Goal: Information Seeking & Learning: Check status

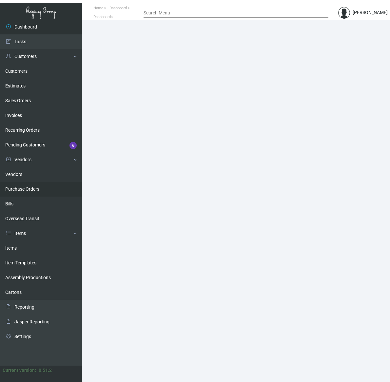
click at [33, 188] on link "Purchase Orders" at bounding box center [41, 189] width 82 height 15
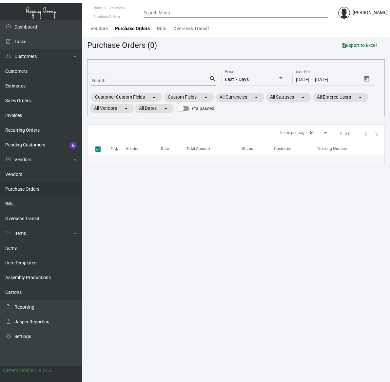
click at [115, 78] on input "Search" at bounding box center [150, 80] width 118 height 5
type input "boule"
checkbox input "false"
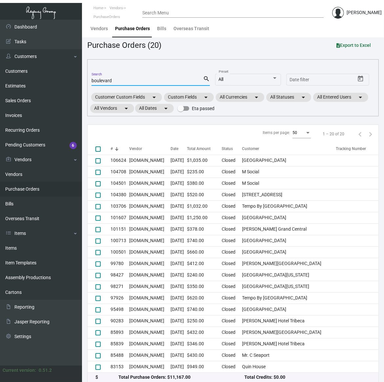
type input "boulevard"
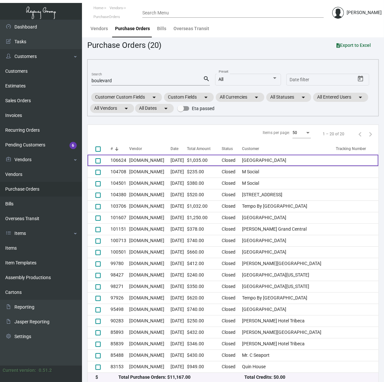
click at [241, 164] on td "Closed" at bounding box center [231, 160] width 20 height 11
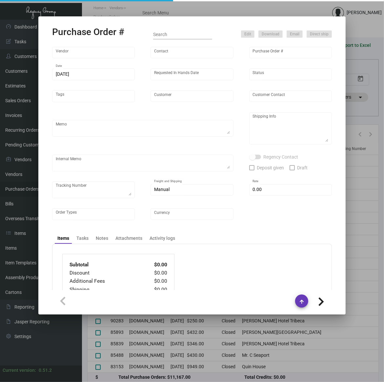
type input "[DOMAIN_NAME]"
type input "MISSING INFO MISSING INFO"
type input "106624"
type input "[DATE]"
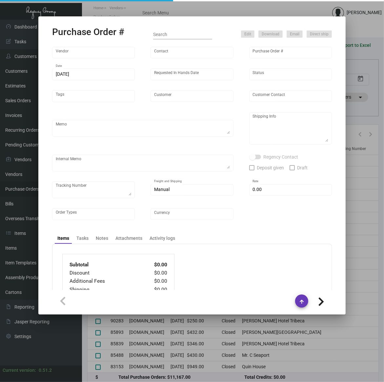
type input "[GEOGRAPHIC_DATA]"
type input "[PERSON_NAME]"
type textarea "BLIND ship."
type textarea "[PERSON_NAME] [GEOGRAPHIC_DATA] [STREET_ADDRESS][US_STATE]"
checkbox input "true"
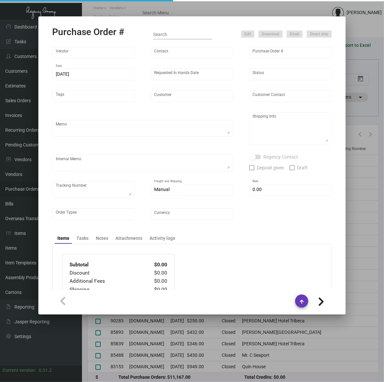
type input "$ 255.00"
type input "United States Dollar $"
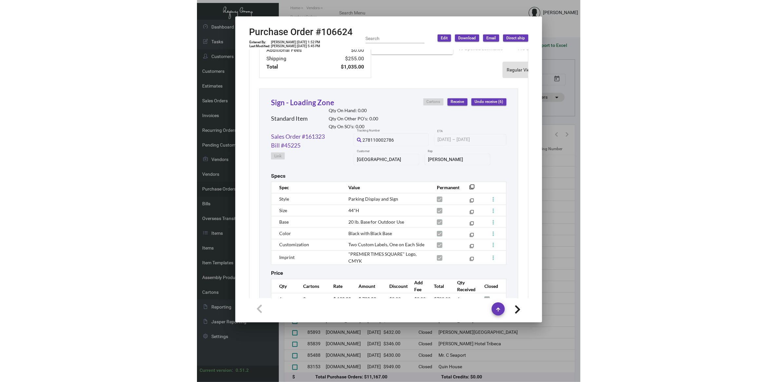
scroll to position [302, 0]
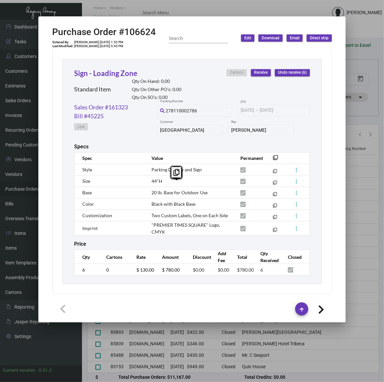
drag, startPoint x: 210, startPoint y: 186, endPoint x: 145, endPoint y: 186, distance: 65.2
click at [145, 187] on td "20 lb. Base for Outdoor Use" at bounding box center [189, 192] width 89 height 11
copy span "20 lb. Base for Outdoor Use"
click at [155, 213] on span "Two Custom Labels, One on Each Side" at bounding box center [189, 216] width 76 height 6
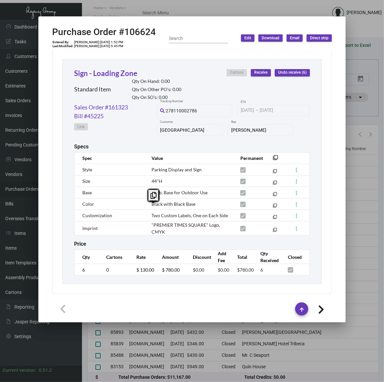
click at [155, 213] on span "Two Custom Labels, One on Each Side" at bounding box center [189, 216] width 76 height 6
copy tr "Two Custom Labels, One on Each Side filter_none"
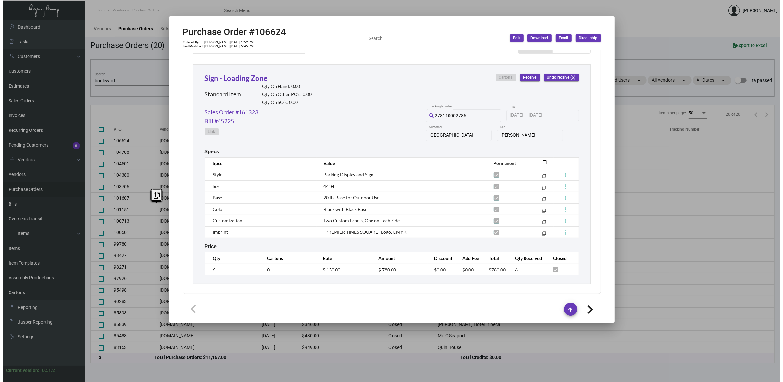
scroll to position [290, 0]
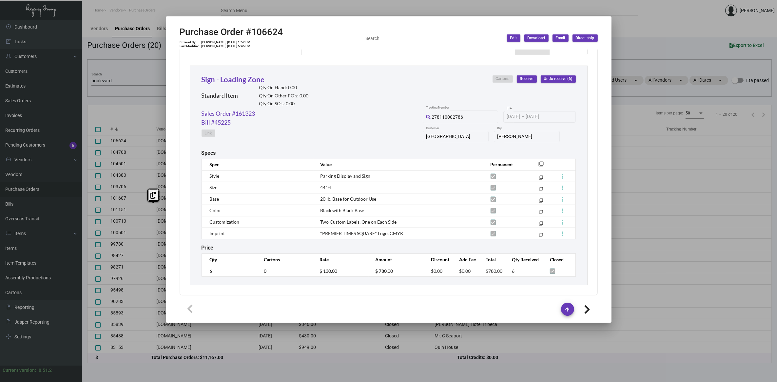
click at [110, 67] on div at bounding box center [388, 191] width 777 height 382
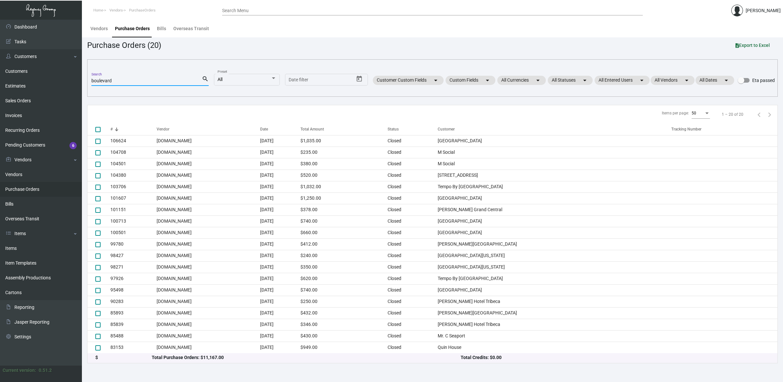
click at [116, 81] on input "boulevard" at bounding box center [146, 80] width 110 height 5
click at [116, 80] on input "boulevard" at bounding box center [146, 80] width 110 height 5
paste input "101064"
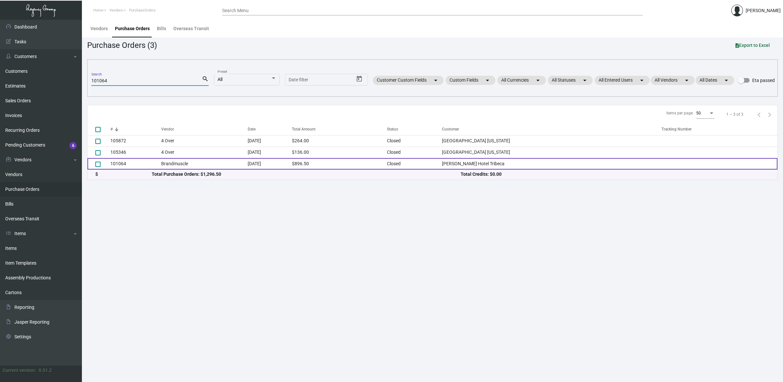
type input "101064"
click at [180, 163] on td "Brandmuscle" at bounding box center [204, 163] width 86 height 11
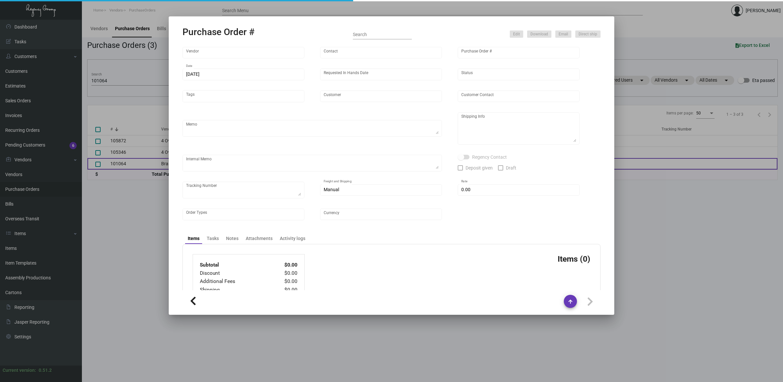
type input "Brandmuscle"
type input "[PERSON_NAME]"
type input "101064"
type input "[DATE]"
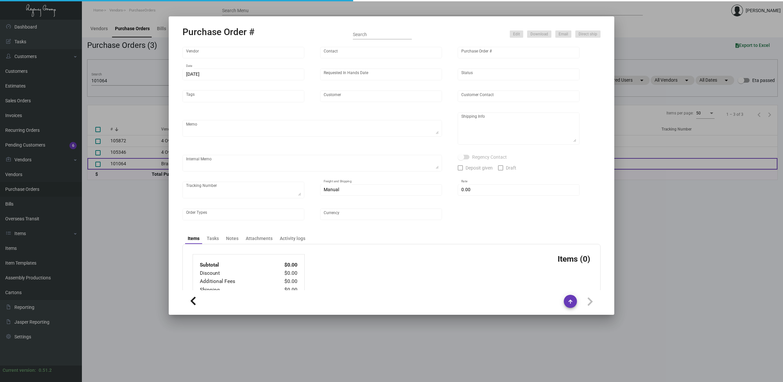
type input "[PERSON_NAME] Hotel Tribeca"
type input "[PERSON_NAME]"
type textarea "Reorder - Purchase Order #99791 ***PN;Y THE PAPRIKA LINEN*** BLIND SHIP ON UPS#…"
type textarea "[PERSON_NAME] Hotel Tribeca - [PERSON_NAME] [STREET_ADDRESS][PERSON_NAME][US_ST…"
type input "$ 0.00"
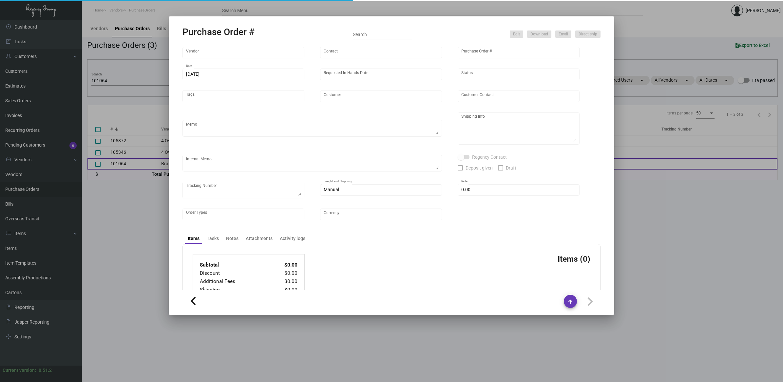
type input "United States Dollar $"
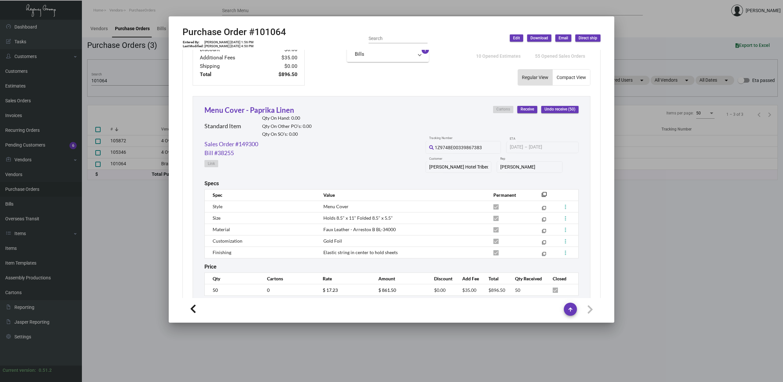
scroll to position [279, 0]
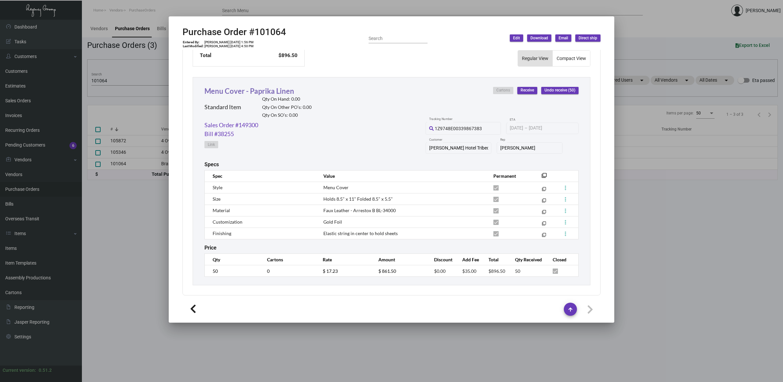
click at [268, 89] on link "Menu Cover - Paprika Linen" at bounding box center [249, 90] width 90 height 9
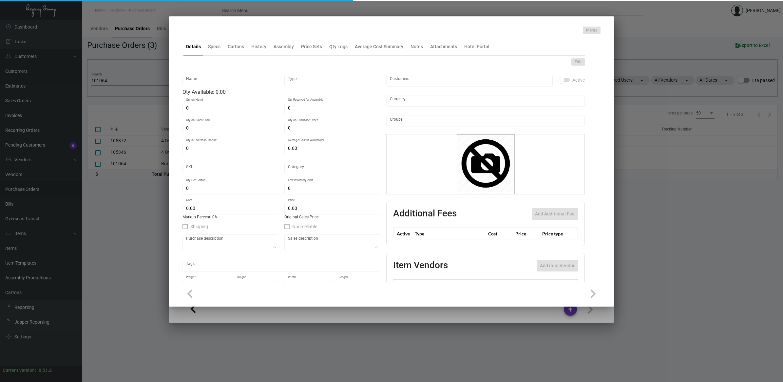
type input "Menu Cover - Paprika Linen"
type input "Standard Item"
type input "$ 0.00"
type input "WHT-Menu Holders-13"
type input "Standard"
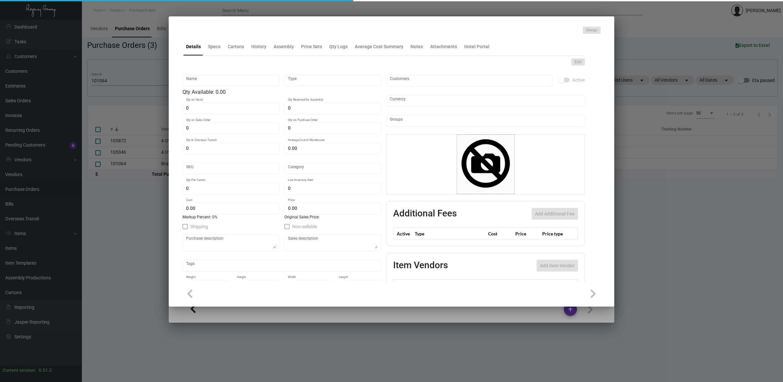
type input "$ 17.23"
type input "$ 26.99"
checkbox input "true"
type input "United States Dollar $"
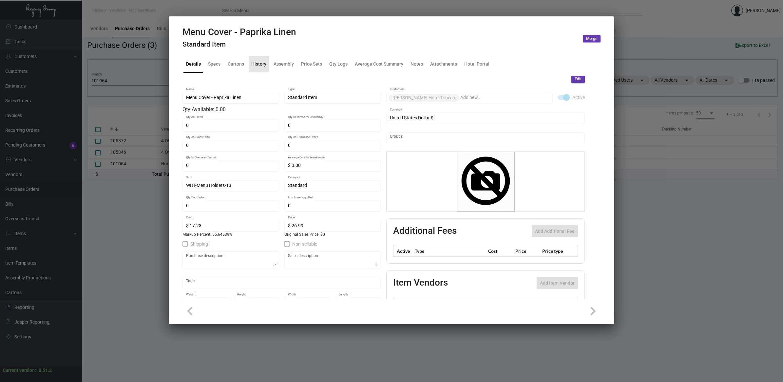
drag, startPoint x: 262, startPoint y: 67, endPoint x: 287, endPoint y: 73, distance: 25.6
click at [262, 67] on div "History" at bounding box center [258, 63] width 15 height 7
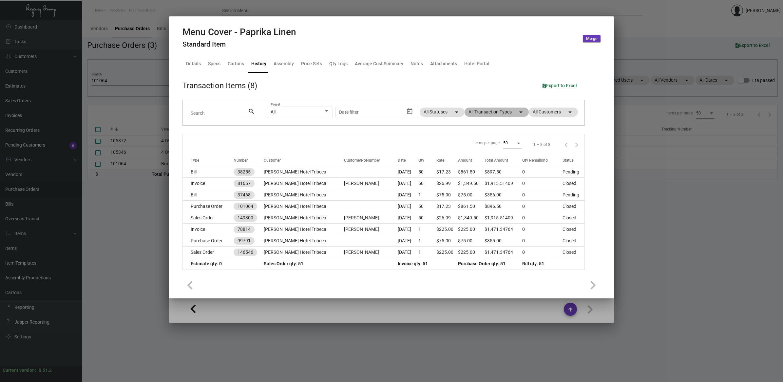
click at [390, 110] on mat-chip "All Transaction Types arrow_drop_down" at bounding box center [497, 111] width 64 height 9
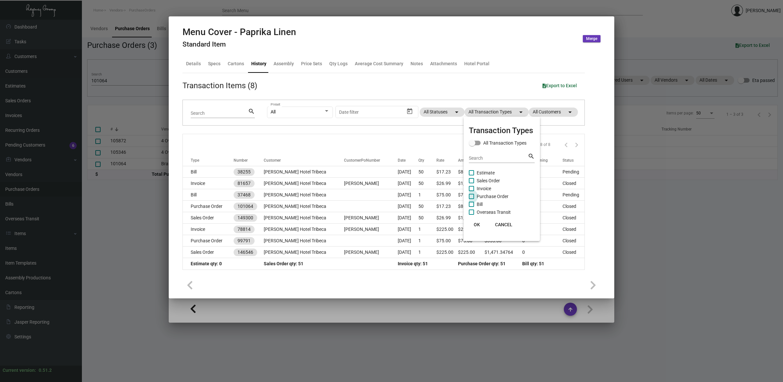
click at [390, 192] on span "Purchase Order" at bounding box center [493, 196] width 32 height 8
click at [390, 199] on input "Purchase Order" at bounding box center [471, 199] width 0 height 0
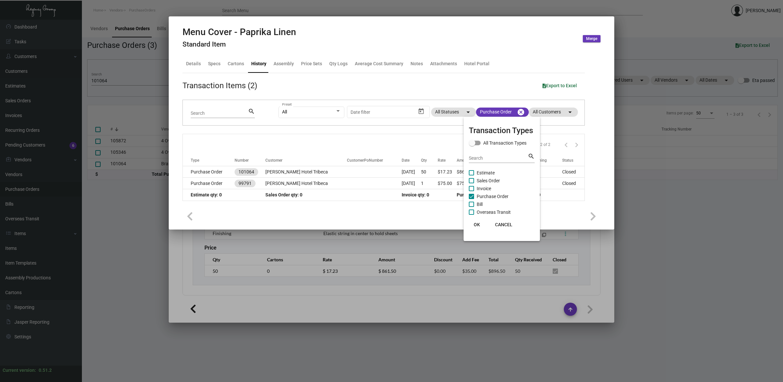
click at [390, 194] on span "Purchase Order" at bounding box center [493, 196] width 32 height 8
click at [390, 199] on input "Purchase Order" at bounding box center [471, 199] width 0 height 0
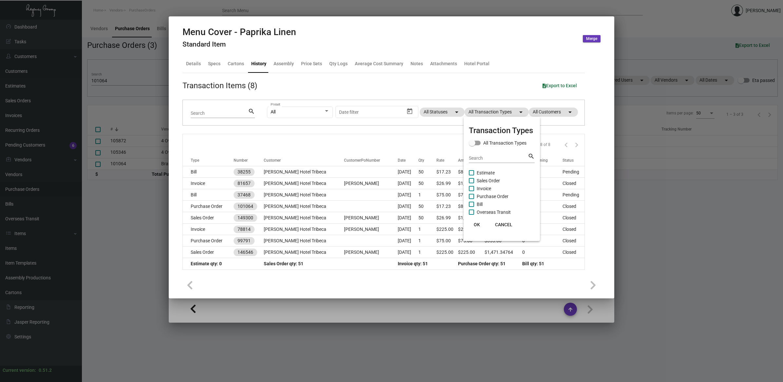
drag, startPoint x: 486, startPoint y: 195, endPoint x: 485, endPoint y: 220, distance: 24.9
click at [390, 195] on span "Purchase Order" at bounding box center [493, 196] width 32 height 8
click at [390, 199] on input "Purchase Order" at bounding box center [471, 199] width 0 height 0
checkbox input "true"
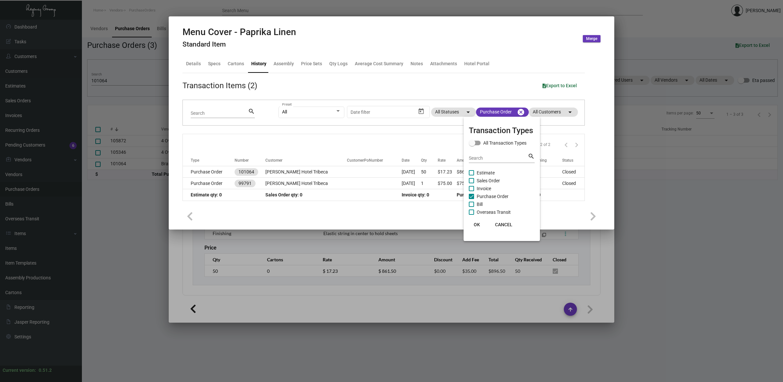
click at [390, 225] on span "OK" at bounding box center [477, 224] width 6 height 5
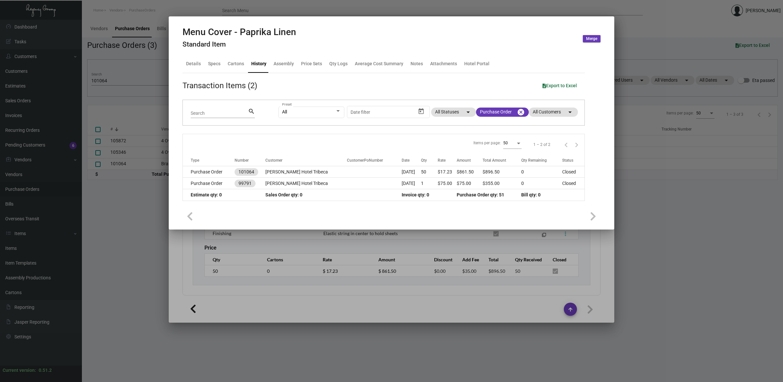
click at [390, 277] on div at bounding box center [391, 191] width 783 height 382
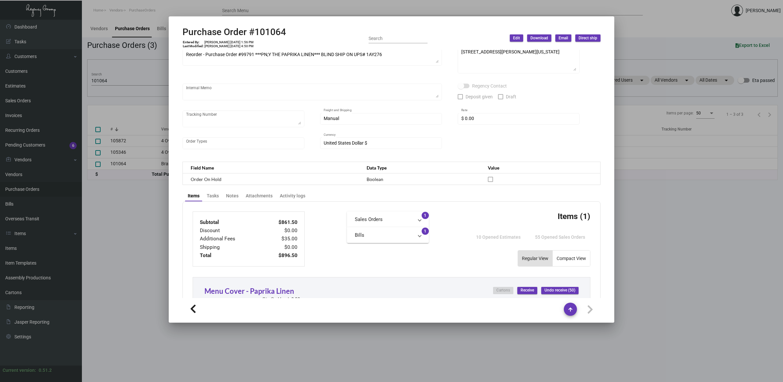
scroll to position [74, 0]
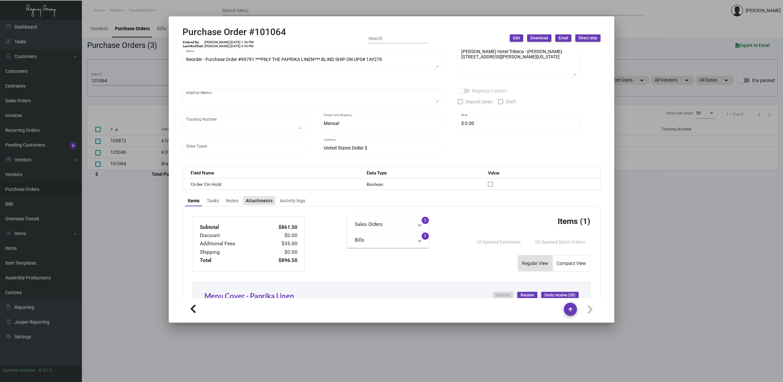
click at [255, 201] on div "Attachments" at bounding box center [259, 200] width 27 height 7
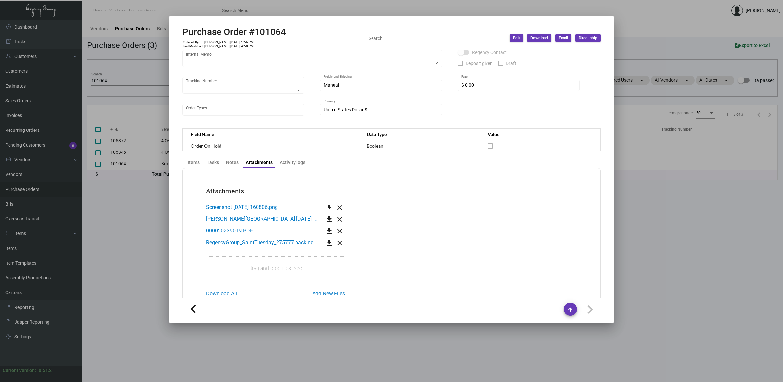
scroll to position [123, 0]
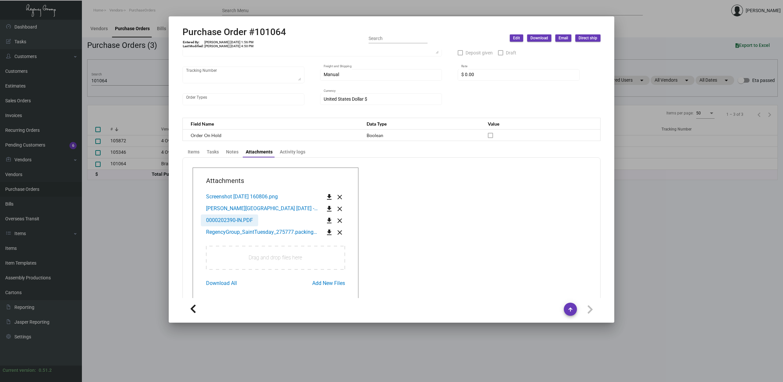
click at [239, 220] on span "0000202390-IN.PDF" at bounding box center [229, 220] width 47 height 6
click at [115, 233] on div at bounding box center [391, 191] width 783 height 382
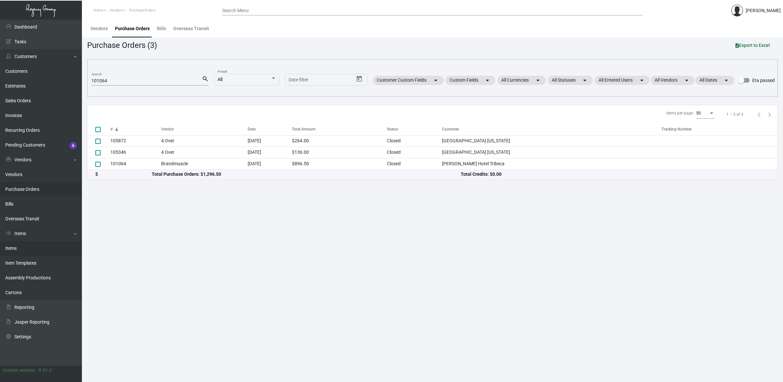
click at [14, 248] on link "Items" at bounding box center [41, 248] width 82 height 15
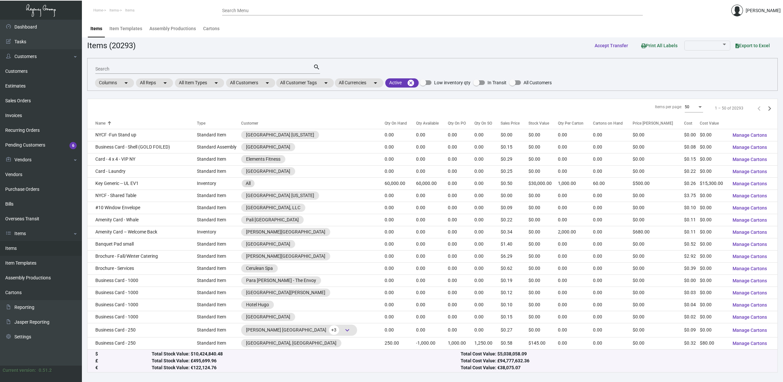
click at [130, 67] on input "Search" at bounding box center [204, 69] width 218 height 5
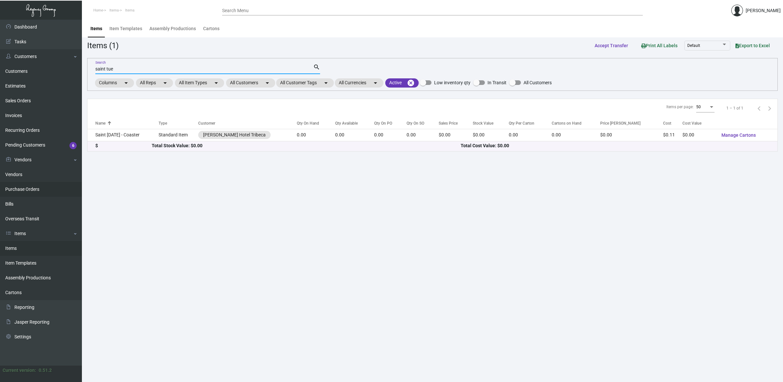
type input "saint tue"
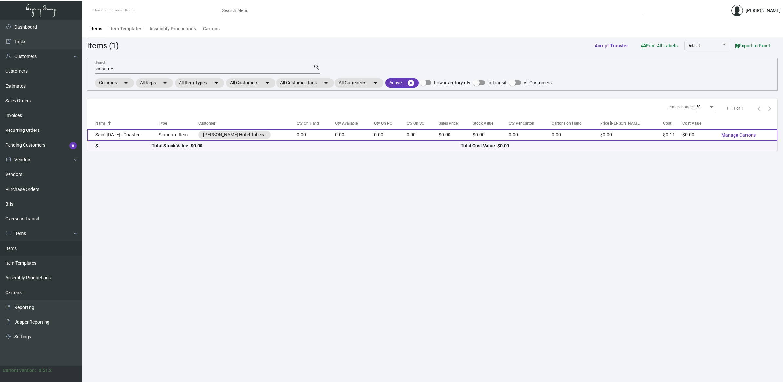
click at [157, 135] on td "Saint [DATE] - Coaster" at bounding box center [122, 135] width 71 height 12
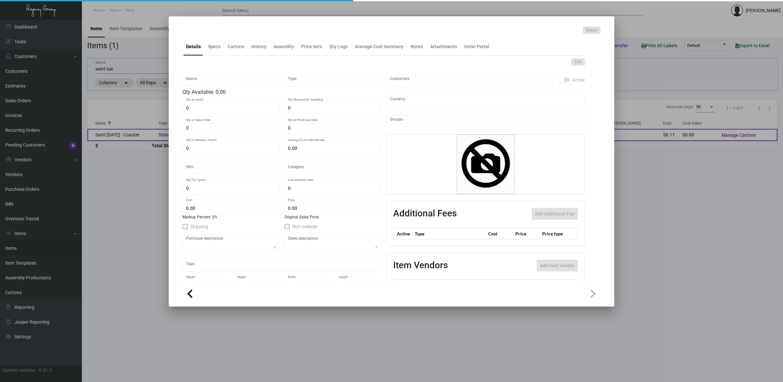
type input "Saint [DATE] - Coaster"
type input "Standard Item"
type input "$ 0.00"
type input "WHT-Coaster-15"
type input "Standard"
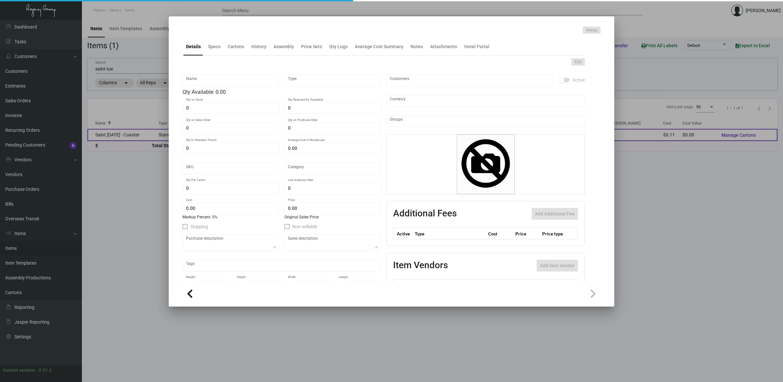
type input "$ 0.11"
type input "$ 0.00"
checkbox input "true"
type input "United States Dollar $"
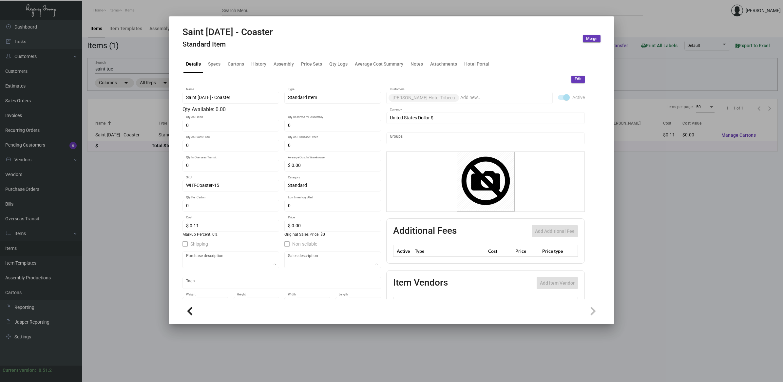
click at [170, 183] on mat-dialog-container "Saint [DATE] - Coaster Standard Item Merge Details Specs Cartons History Assemb…" at bounding box center [392, 169] width 446 height 307
click at [109, 69] on div at bounding box center [391, 191] width 783 height 382
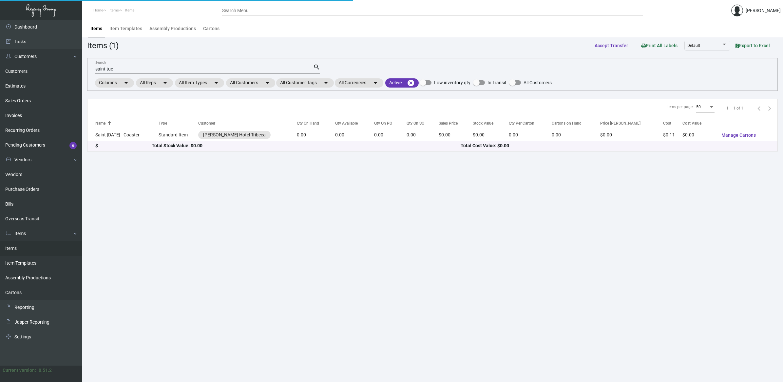
click at [126, 67] on input "saint tue" at bounding box center [204, 69] width 218 height 5
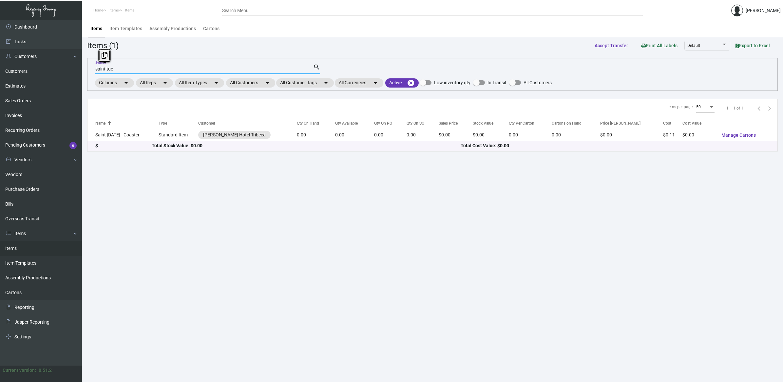
drag, startPoint x: 90, startPoint y: 67, endPoint x: -14, endPoint y: 55, distance: 105.5
click at [0, 55] on html "Home Items Items Search Menu [PERSON_NAME] Dashboard Dashboard Tasks Customers …" at bounding box center [391, 191] width 783 height 382
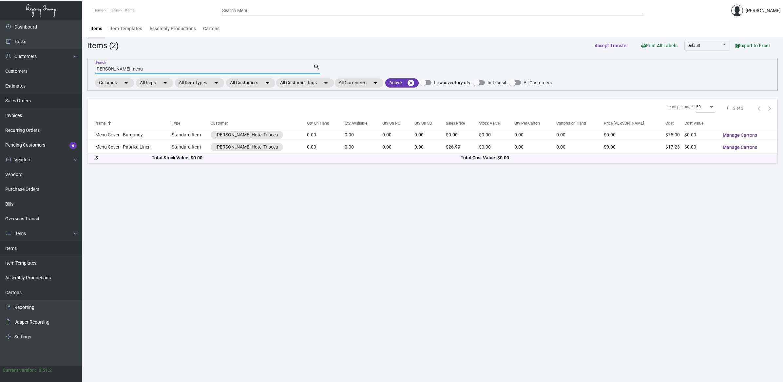
type input "[PERSON_NAME] menu"
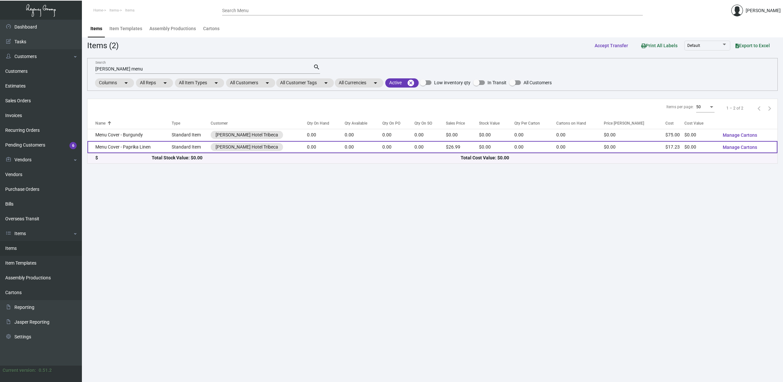
click at [164, 146] on td "Menu Cover - Paprika Linen" at bounding box center [129, 147] width 84 height 12
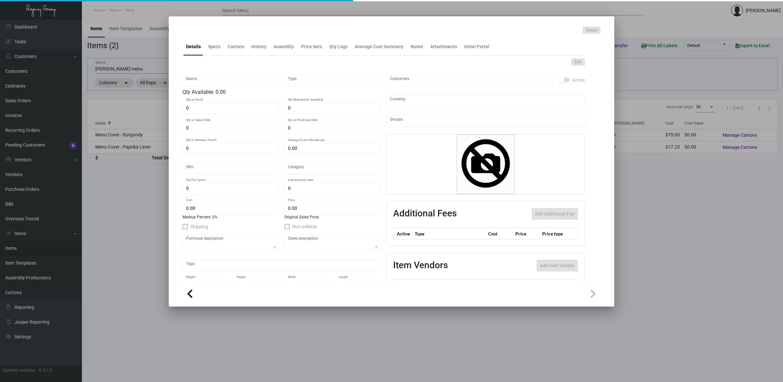
type input "Menu Cover - Paprika Linen"
type input "Standard Item"
type input "$ 0.00"
type input "WHT-Menu Holders-13"
type input "Standard"
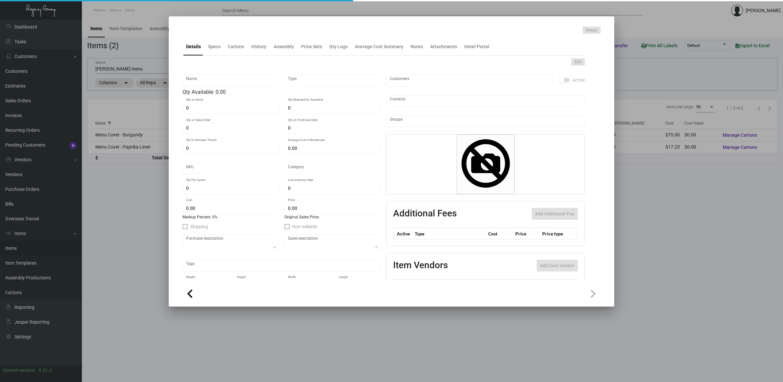
type input "$ 17.23"
type input "$ 26.99"
checkbox input "true"
type input "United States Dollar $"
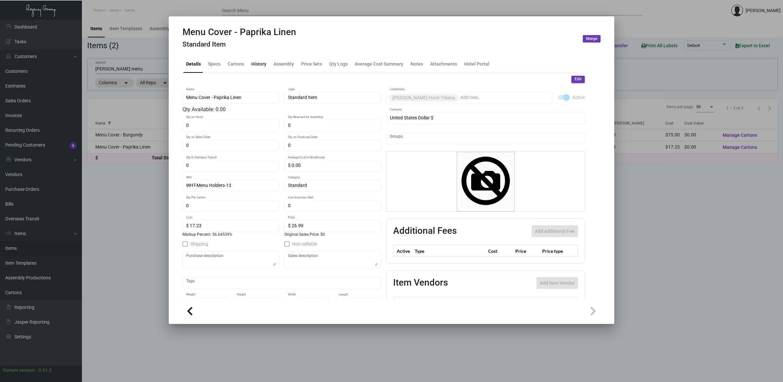
click at [262, 64] on div "History" at bounding box center [258, 63] width 15 height 7
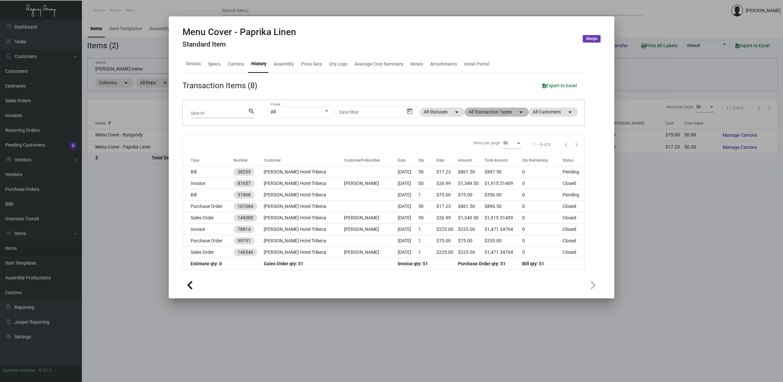
click at [390, 109] on mat-icon "arrow_drop_down" at bounding box center [521, 112] width 8 height 8
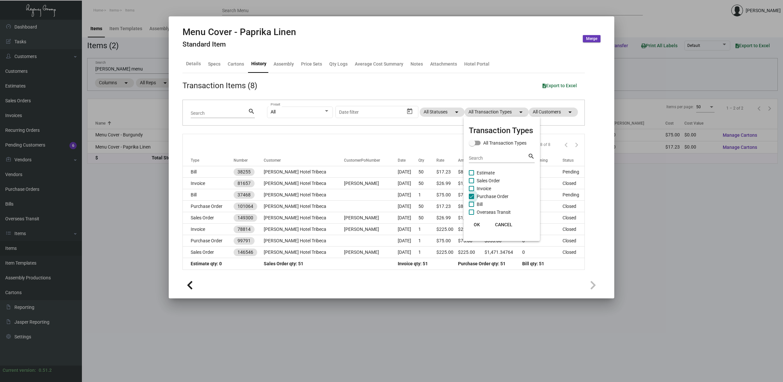
click at [390, 192] on span "Purchase Order" at bounding box center [493, 196] width 32 height 8
click at [390, 199] on input "Purchase Order" at bounding box center [471, 199] width 0 height 0
click at [390, 196] on span "Purchase Order" at bounding box center [493, 196] width 32 height 8
click at [390, 199] on input "Purchase Order" at bounding box center [471, 199] width 0 height 0
checkbox input "true"
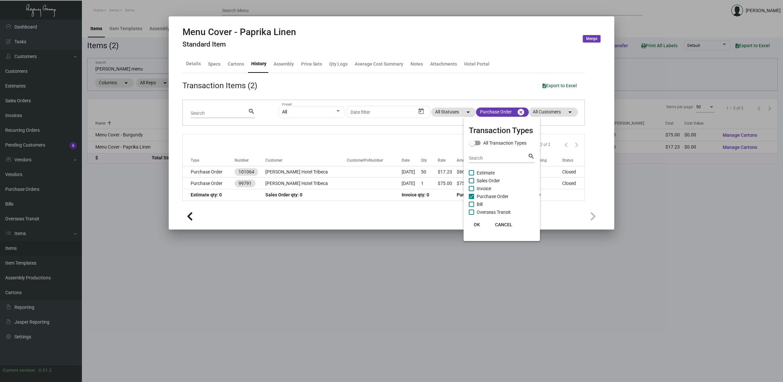
click at [390, 223] on span "OK" at bounding box center [477, 224] width 6 height 5
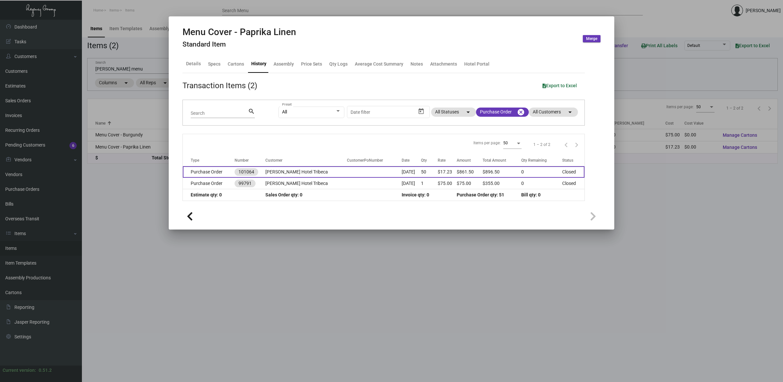
click at [390, 174] on td "[DATE]" at bounding box center [411, 171] width 19 height 11
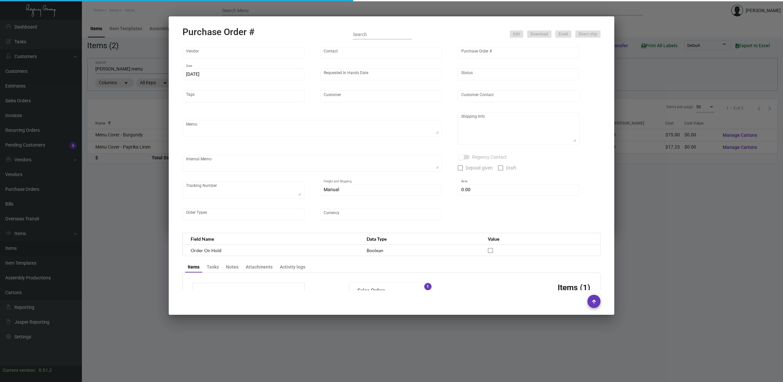
type input "Brandmuscle"
type input "[PERSON_NAME]"
type input "101064"
type input "[DATE]"
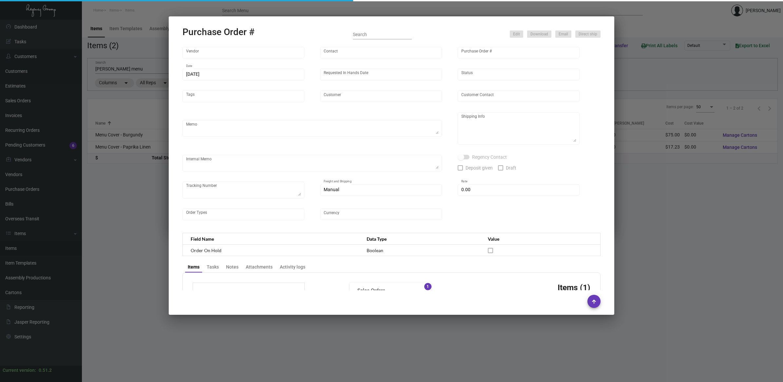
type input "[PERSON_NAME] Hotel Tribeca"
type input "[PERSON_NAME]"
type textarea "Reorder - Purchase Order #99791 ***PN;Y THE PAPRIKA LINEN*** BLIND SHIP ON UPS#…"
type textarea "[PERSON_NAME] Hotel Tribeca - [PERSON_NAME] [STREET_ADDRESS][PERSON_NAME][US_ST…"
type input "$ 0.00"
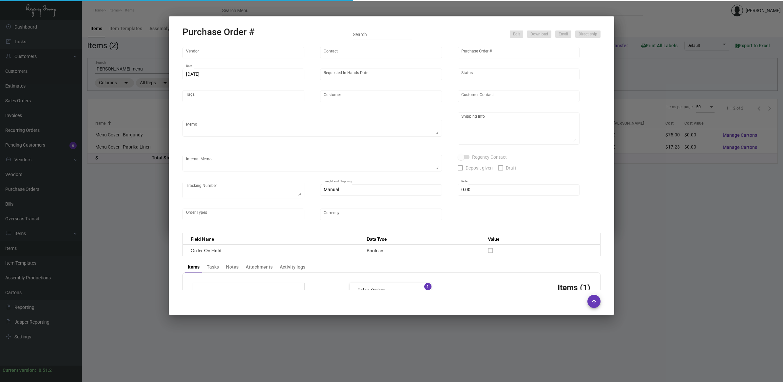
type input "United States Dollar $"
type input "$ 17.23"
type input "$ 861.50"
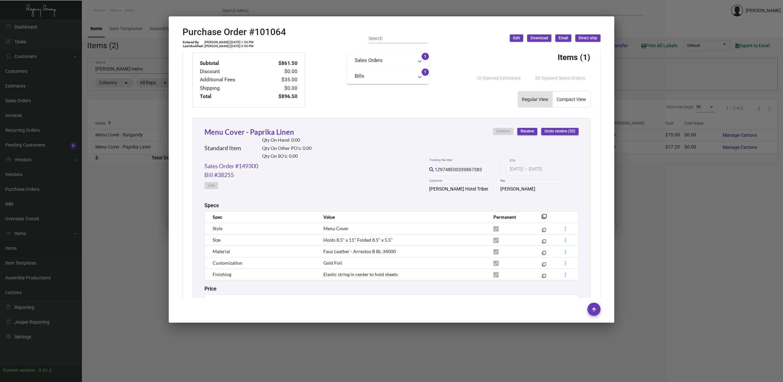
scroll to position [279, 0]
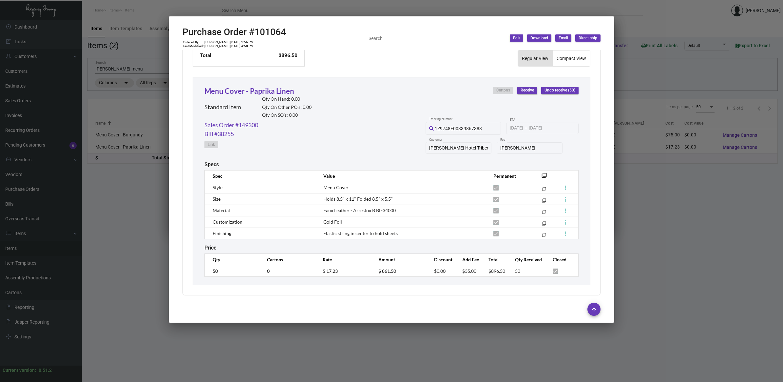
click at [266, 26] on mat-dialog-container "Purchase Order #101064 Entered By: [PERSON_NAME] [DATE] 1:56 PM Last Modified: …" at bounding box center [392, 169] width 446 height 306
click at [264, 29] on h2 "Purchase Order #101064" at bounding box center [234, 32] width 104 height 11
copy h2 "101064"
